Goal: Task Accomplishment & Management: Use online tool/utility

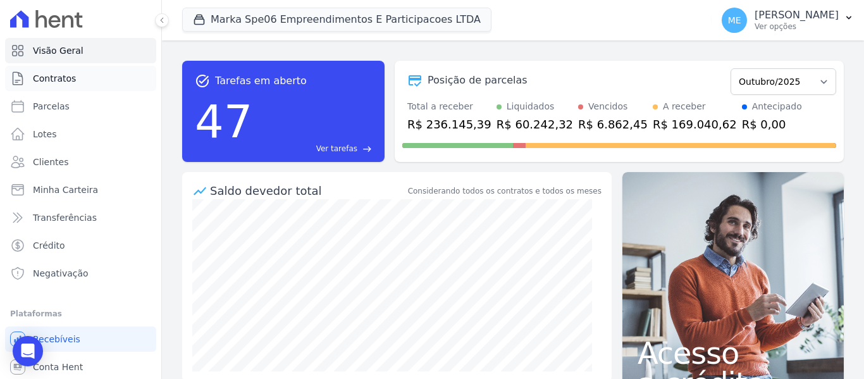
click at [45, 82] on span "Contratos" at bounding box center [54, 78] width 43 height 13
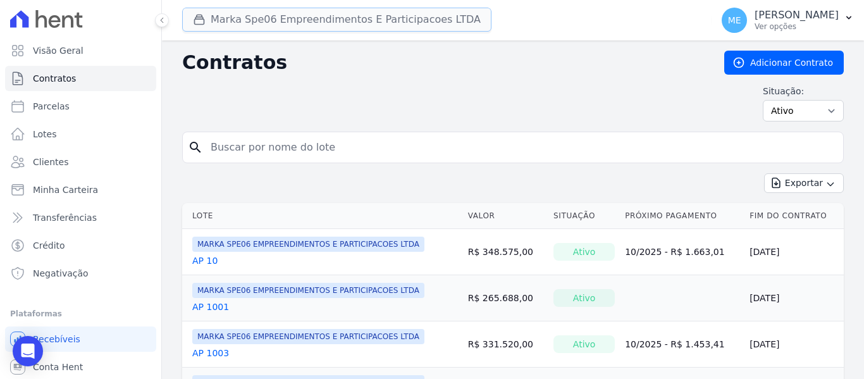
click at [287, 19] on button "Marka Spe06 Empreendimentos E Participacoes LTDA" at bounding box center [336, 20] width 309 height 24
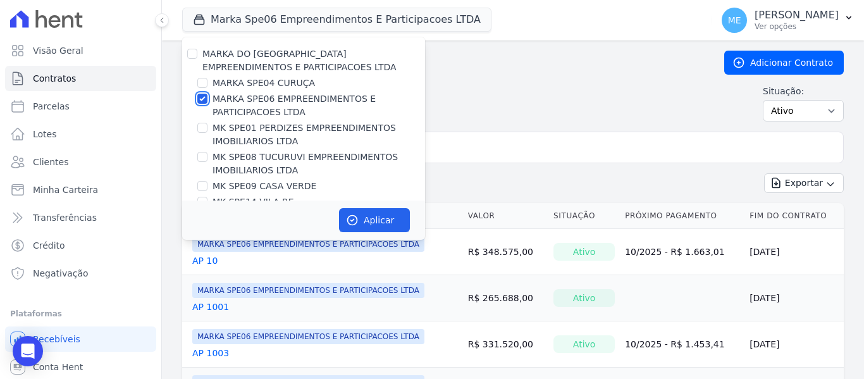
click at [200, 98] on input "MARKA SPE06 EMPREENDIMENTOS E PARTICIPACOES LTDA" at bounding box center [202, 99] width 10 height 10
checkbox input "false"
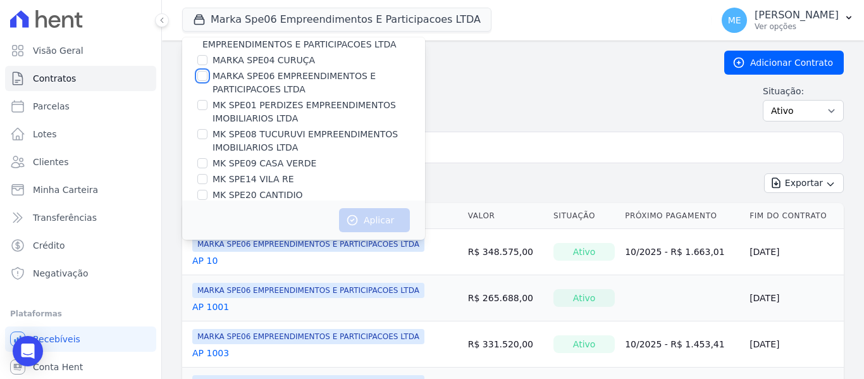
scroll to position [34, 0]
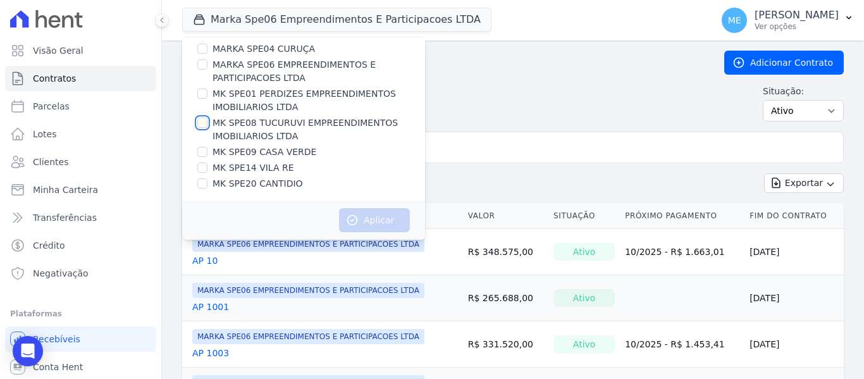
click at [197, 120] on input "MK SPE08 TUCURUVI EMPREENDIMENTOS IMOBILIARIOS LTDA" at bounding box center [202, 123] width 10 height 10
checkbox input "true"
click at [366, 215] on button "Aplicar" at bounding box center [374, 220] width 71 height 24
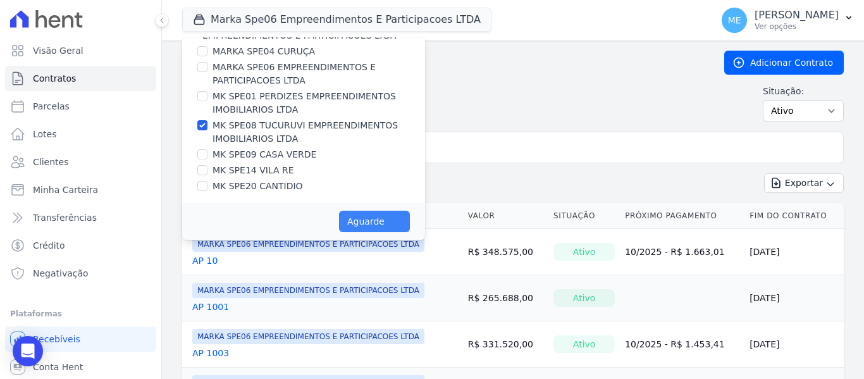
scroll to position [32, 0]
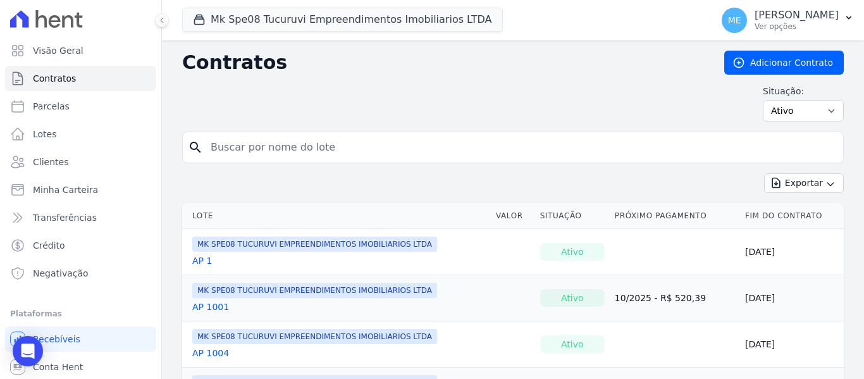
click at [373, 151] on input "search" at bounding box center [520, 147] width 635 height 25
type input "608"
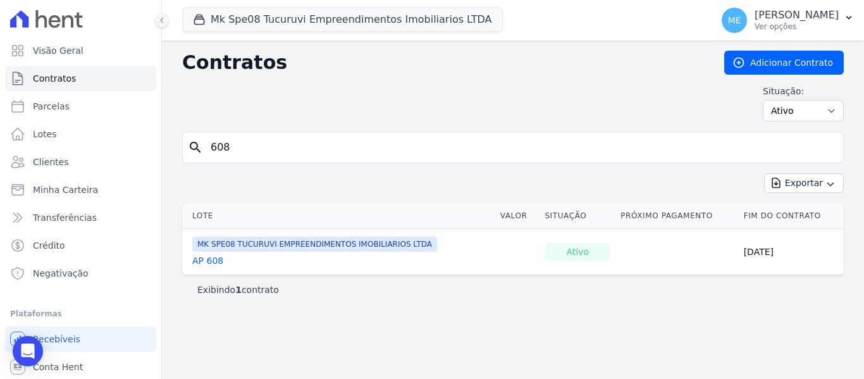
click at [215, 263] on link "AP 608" at bounding box center [207, 260] width 31 height 13
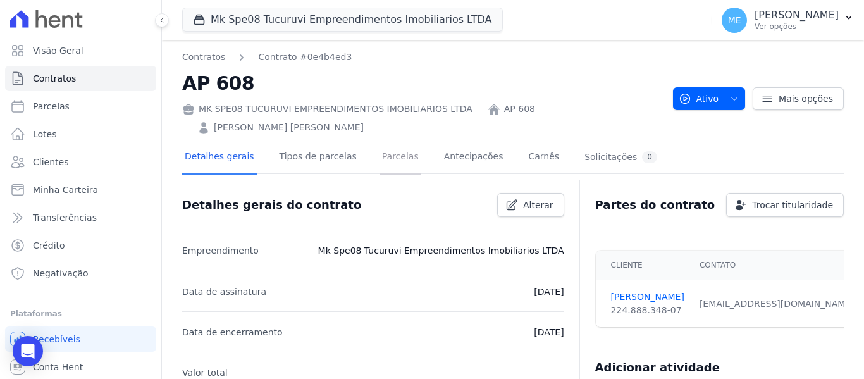
click at [387, 141] on link "Parcelas" at bounding box center [401, 158] width 42 height 34
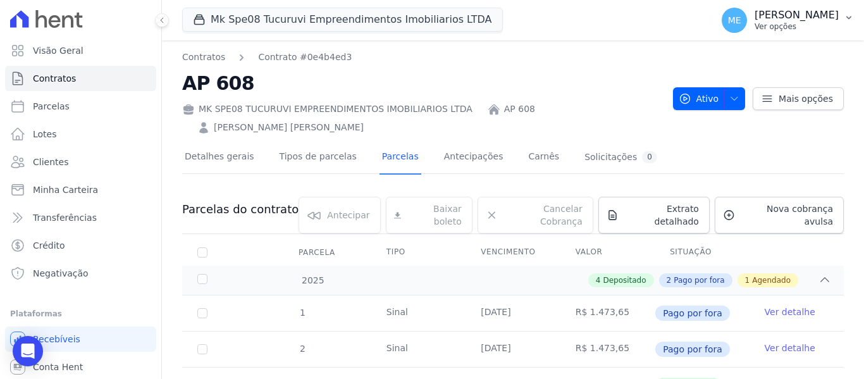
click at [852, 15] on icon "button" at bounding box center [849, 18] width 10 height 10
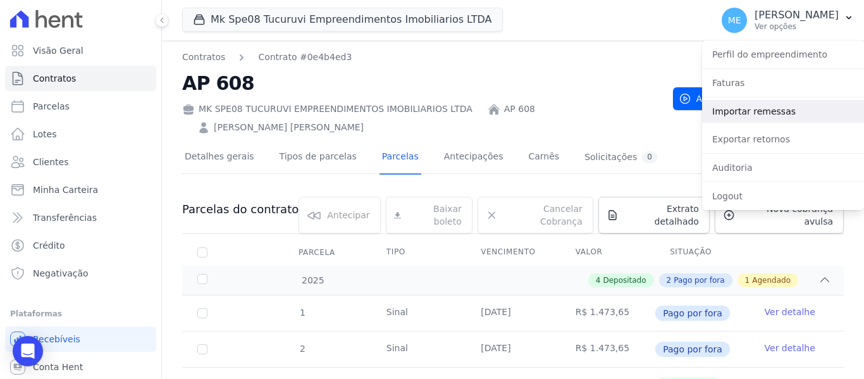
click at [763, 108] on link "Importar remessas" at bounding box center [783, 111] width 162 height 23
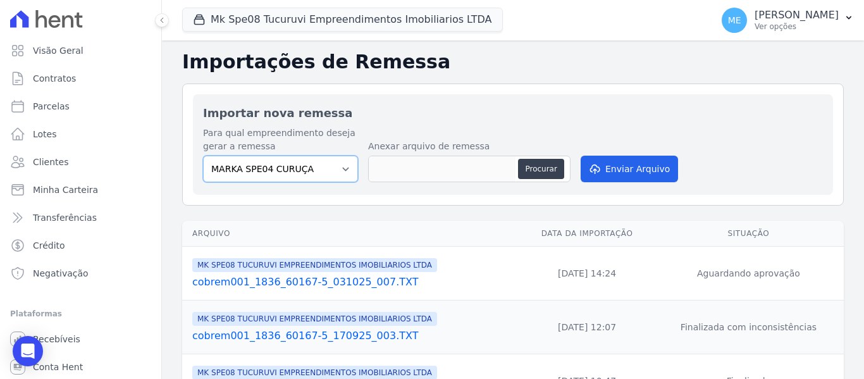
click at [342, 171] on select "MARKA SPE04 CURUÇA MARKA SPE06 EMPREENDIMENTOS E PARTICIPACOES LTDA MK SPE01 PE…" at bounding box center [280, 169] width 155 height 27
select select "4837d1bb-379b-4bbe-b85a-afeadd0a9949"
click at [203, 156] on select "MARKA SPE04 CURUÇA MARKA SPE06 EMPREENDIMENTOS E PARTICIPACOES LTDA MK SPE01 PE…" at bounding box center [280, 169] width 155 height 27
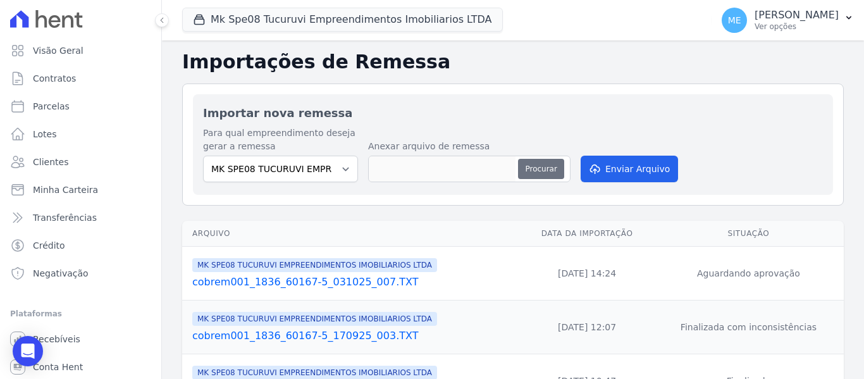
click at [549, 171] on button "Procurar" at bounding box center [541, 169] width 46 height 20
type input "cobrem001_1836_60167-5_141025_001.TXT"
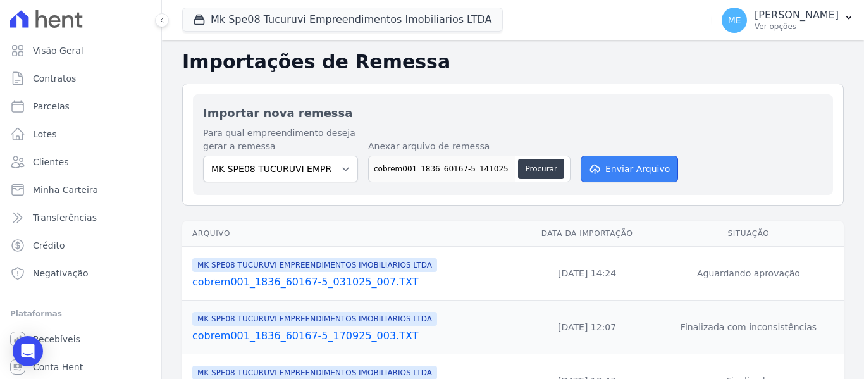
click at [668, 169] on button "Enviar Arquivo" at bounding box center [629, 169] width 97 height 27
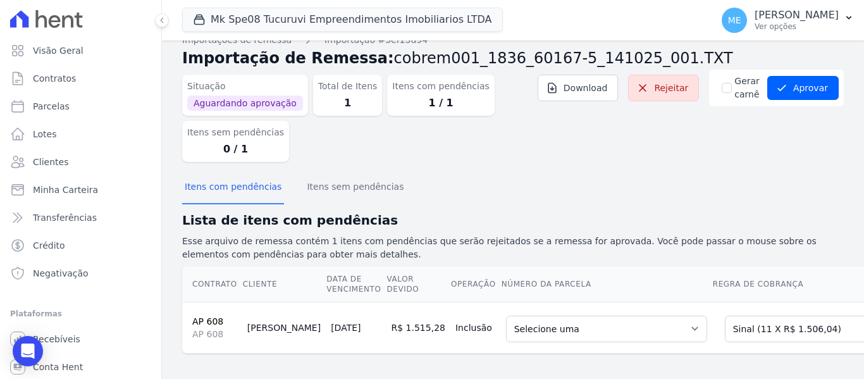
scroll to position [32, 0]
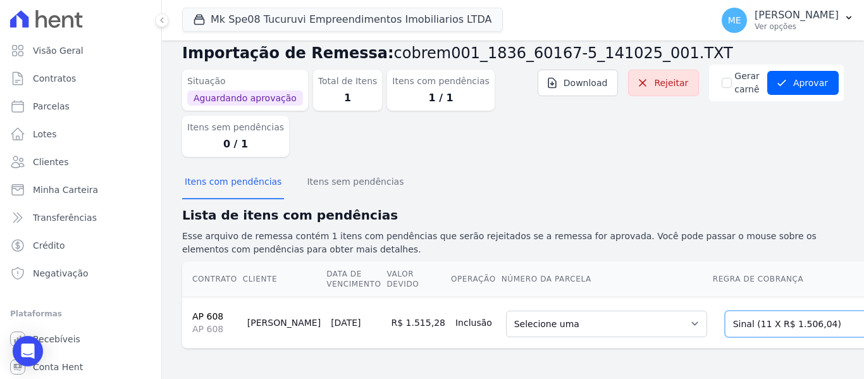
click at [808, 314] on select "Selecione uma Nova Parcela Avulsa Parcela Avulsa Existente Intercalada (36 X R$…" at bounding box center [812, 324] width 174 height 27
click at [725, 311] on select "Selecione uma Nova Parcela Avulsa Parcela Avulsa Existente Intercalada (36 X R$…" at bounding box center [812, 324] width 174 height 27
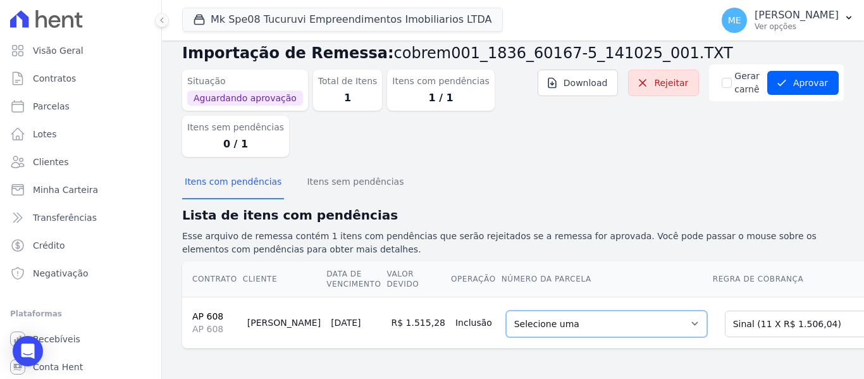
click at [628, 316] on select "Selecione uma 7 - [DATE] - R$ 1.506,04 - Agendado 8 - [DATE] - R$ 1.506,04 - Ag…" at bounding box center [606, 324] width 201 height 27
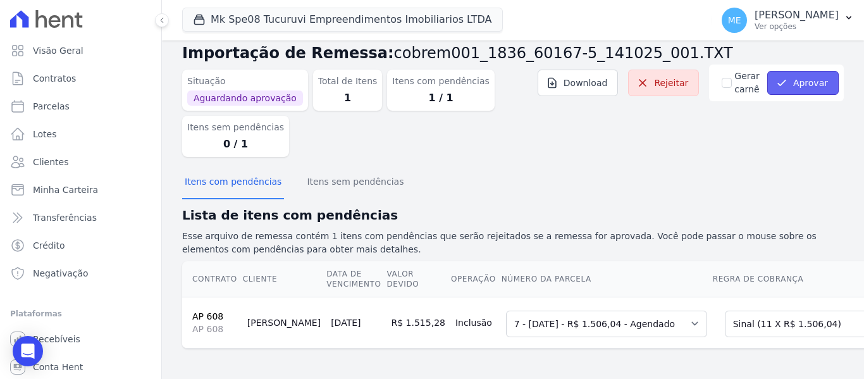
click at [807, 77] on button "Aprovar" at bounding box center [804, 83] width 72 height 24
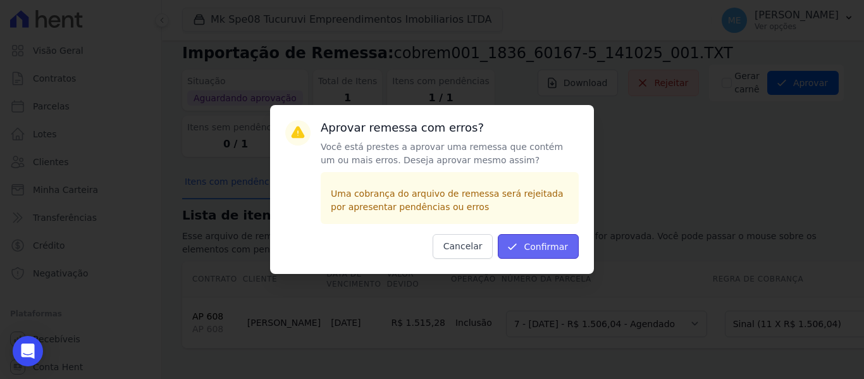
click at [571, 237] on button "Confirmar" at bounding box center [538, 246] width 81 height 25
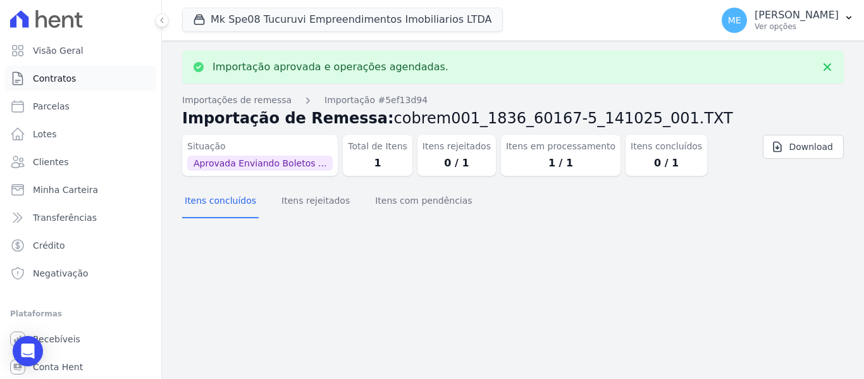
click at [78, 75] on link "Contratos" at bounding box center [80, 78] width 151 height 25
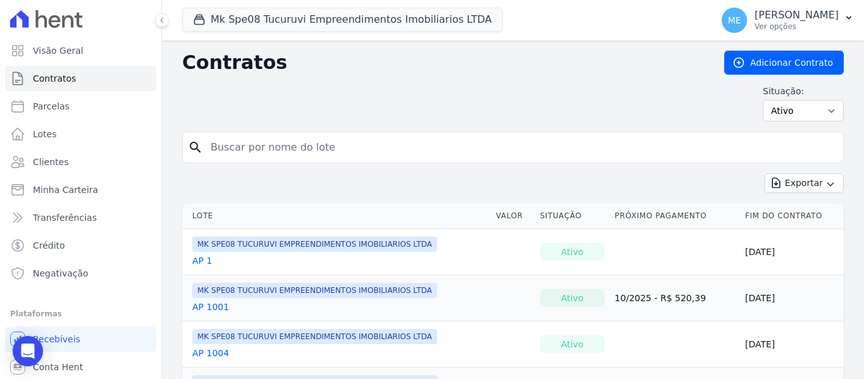
click at [364, 152] on input "search" at bounding box center [520, 147] width 635 height 25
type input "608"
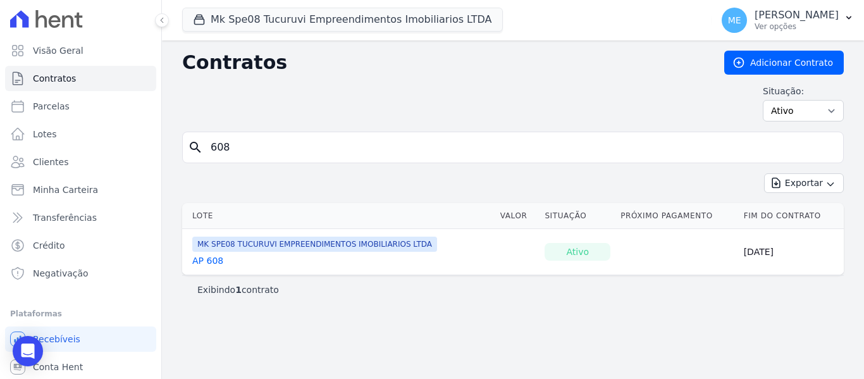
click at [216, 263] on link "AP 608" at bounding box center [207, 260] width 31 height 13
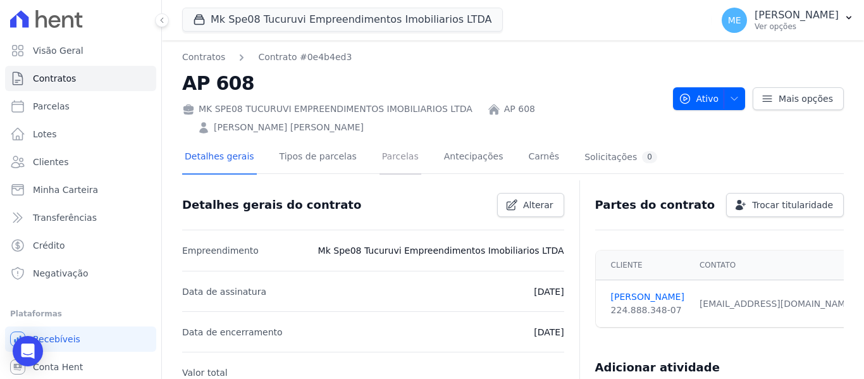
click at [397, 143] on link "Parcelas" at bounding box center [401, 158] width 42 height 34
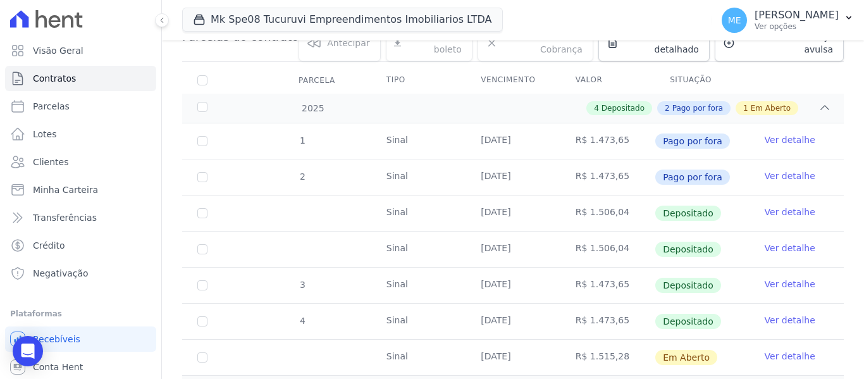
scroll to position [190, 0]
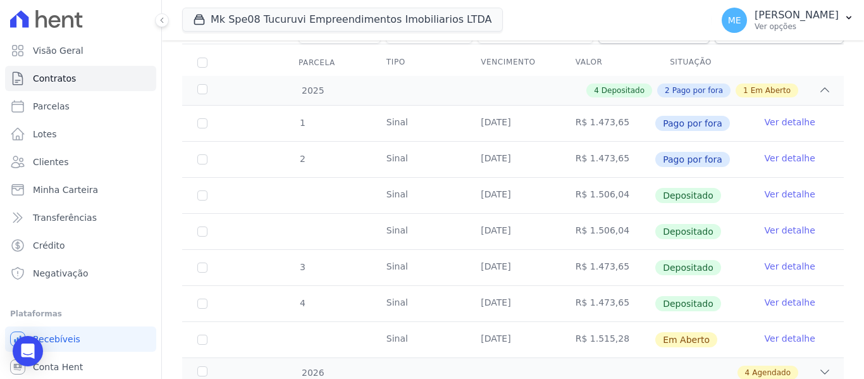
click at [765, 332] on link "Ver detalhe" at bounding box center [790, 338] width 51 height 13
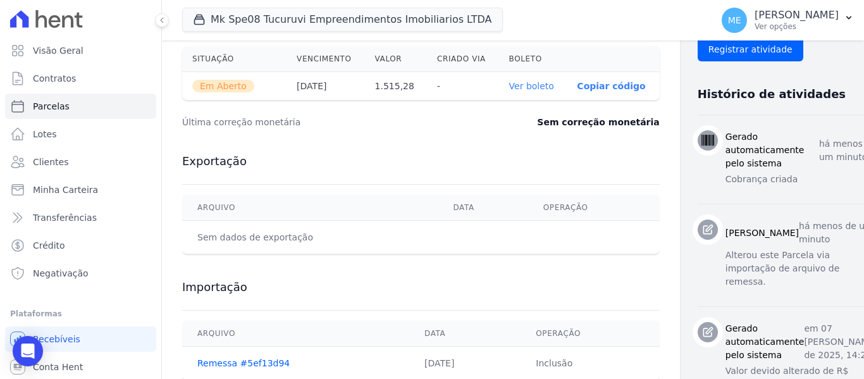
scroll to position [438, 0]
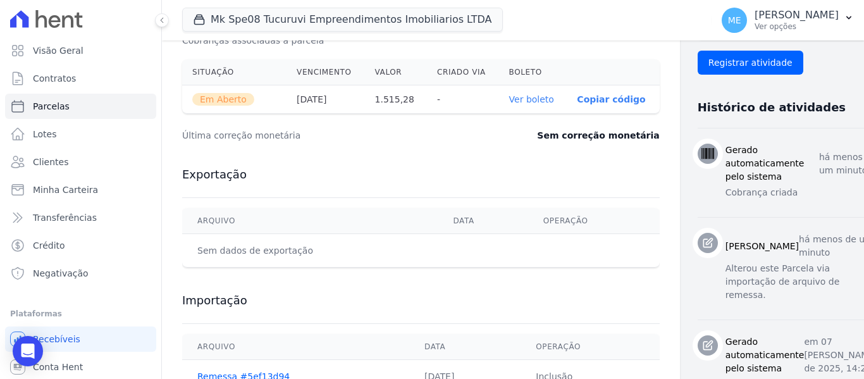
click at [509, 97] on link "Ver boleto" at bounding box center [531, 99] width 45 height 10
